Goal: Information Seeking & Learning: Learn about a topic

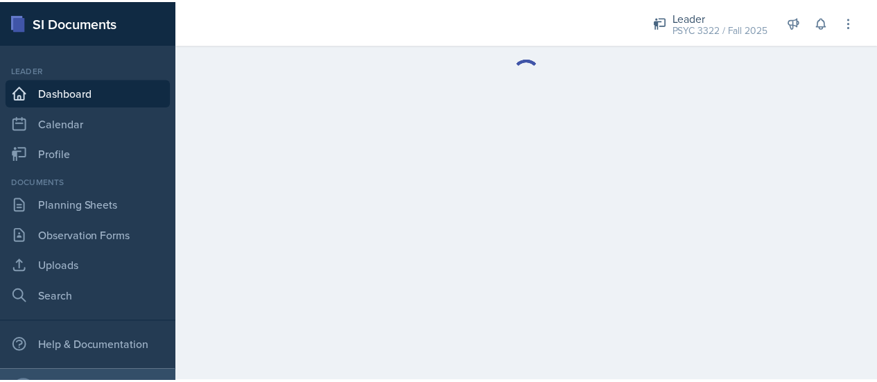
scroll to position [70, 0]
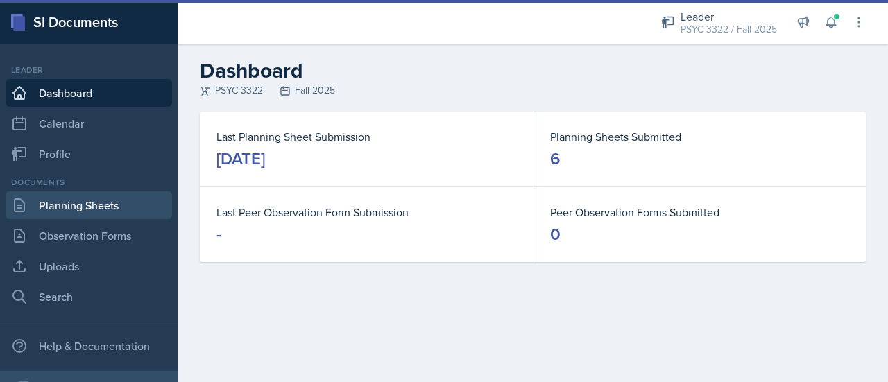
click at [137, 203] on link "Planning Sheets" at bounding box center [89, 205] width 166 height 28
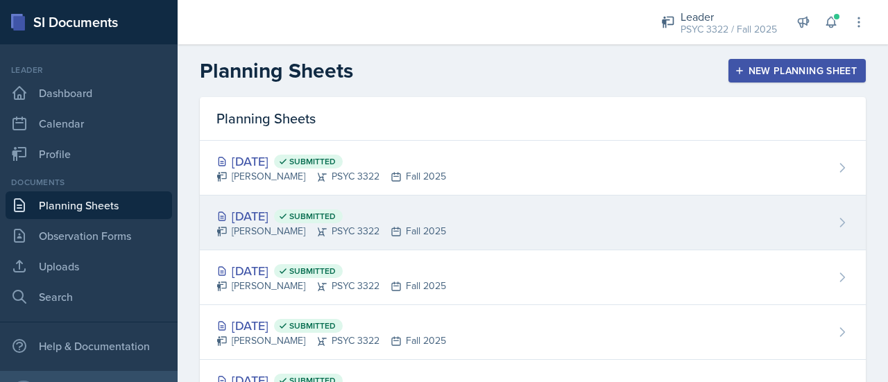
click at [269, 209] on div "[DATE] Submitted" at bounding box center [331, 216] width 230 height 19
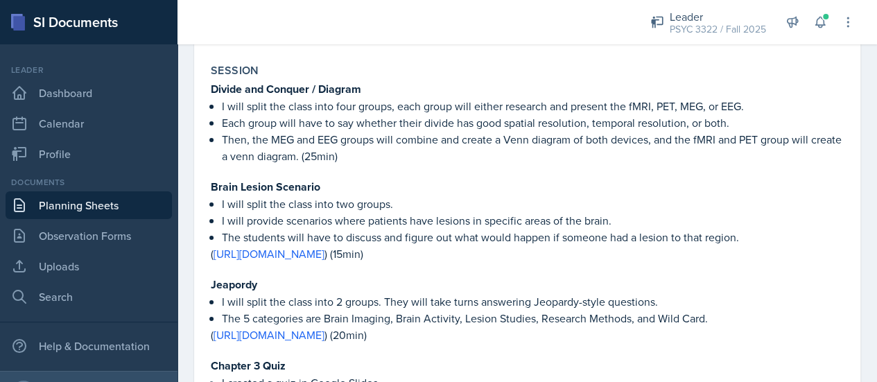
scroll to position [662, 0]
click at [341, 123] on p "Each group will have to say whether their divide has good spatial resolution, t…" at bounding box center [533, 122] width 622 height 17
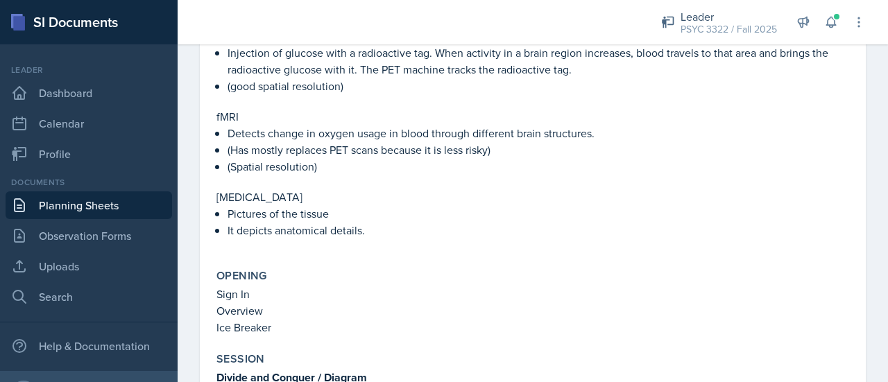
scroll to position [215, 0]
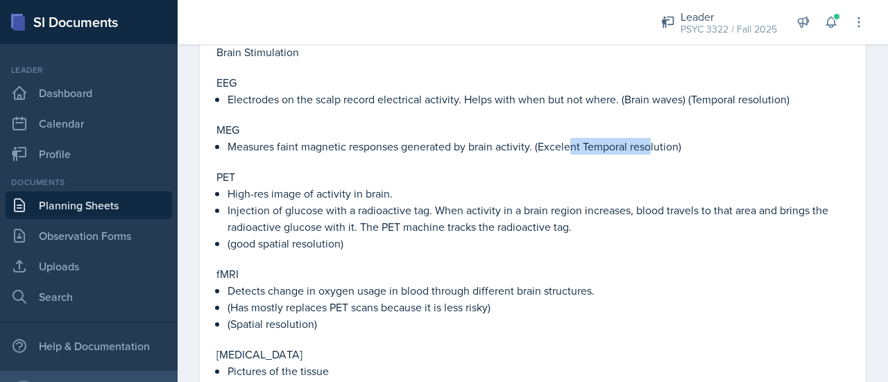
drag, startPoint x: 567, startPoint y: 146, endPoint x: 652, endPoint y: 154, distance: 85.0
type textarea "nt Temporal reso"
click at [652, 154] on p "Measures faint magnetic responses generated by brain activity. (Excelent Tempor…" at bounding box center [538, 146] width 621 height 17
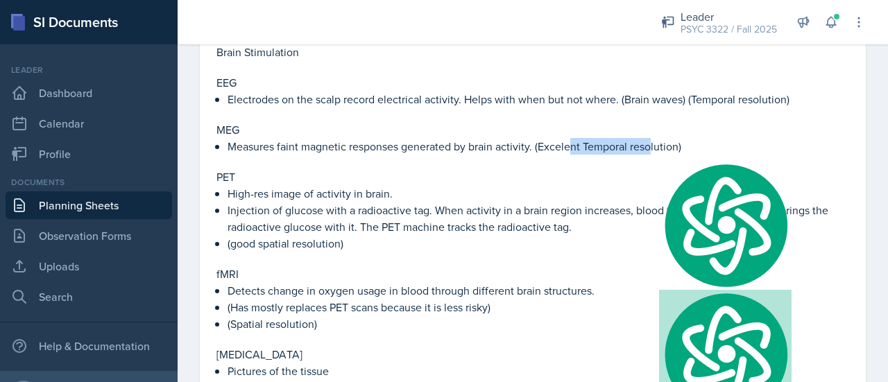
click at [652, 154] on p "Measures faint magnetic responses generated by brain activity. (Excelent Tempor…" at bounding box center [538, 146] width 621 height 17
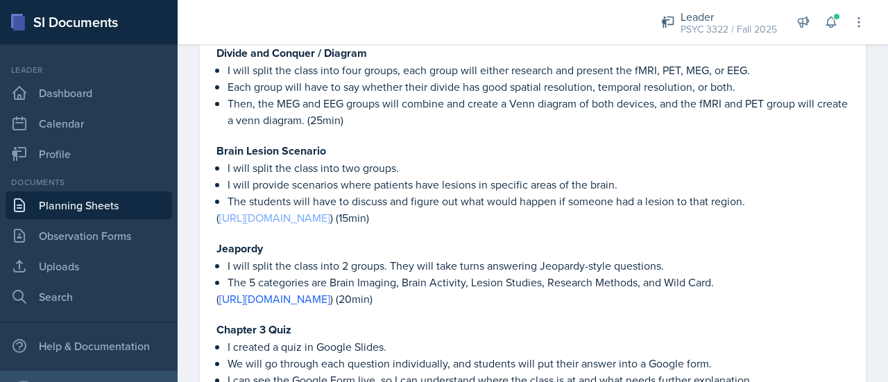
scroll to position [714, 0]
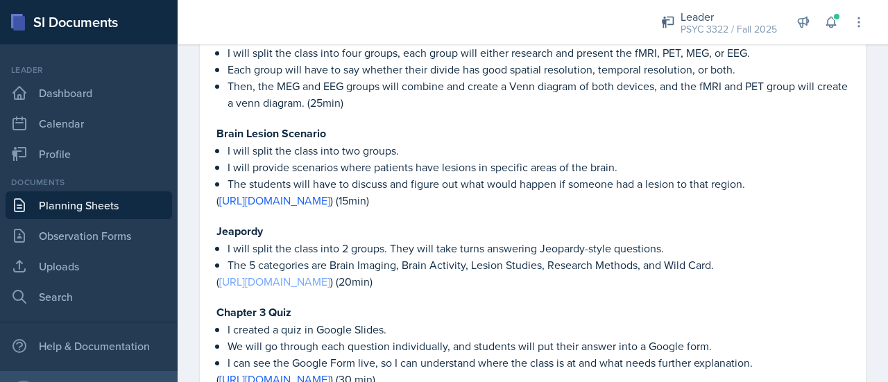
click at [330, 280] on link "[URL][DOMAIN_NAME]" at bounding box center [274, 281] width 111 height 15
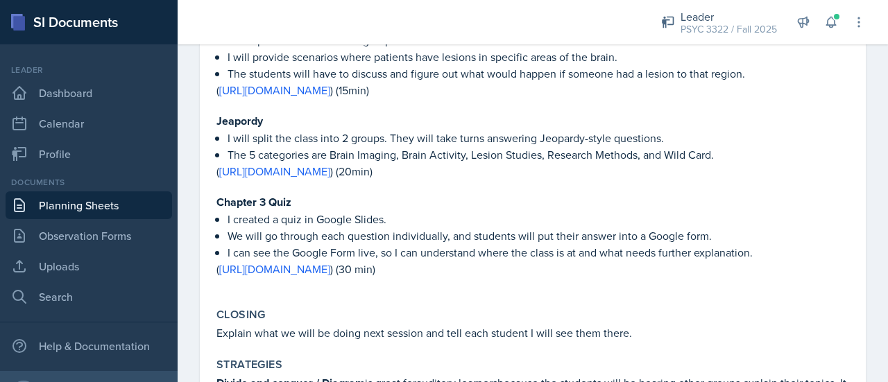
scroll to position [830, 0]
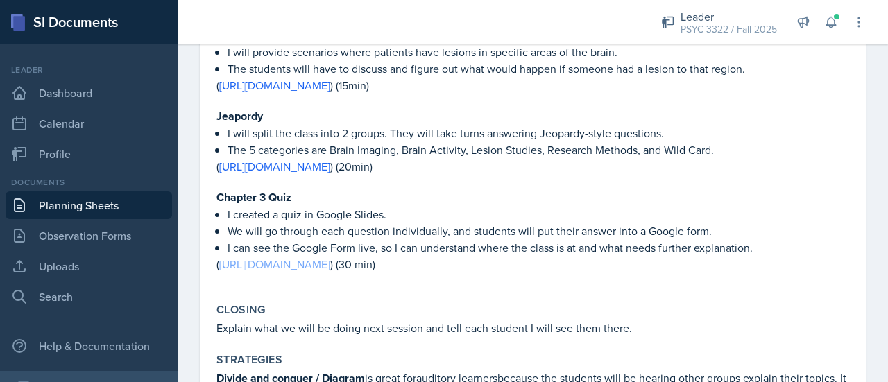
click at [313, 262] on link "[URL][DOMAIN_NAME]" at bounding box center [274, 264] width 111 height 15
